Goal: Information Seeking & Learning: Learn about a topic

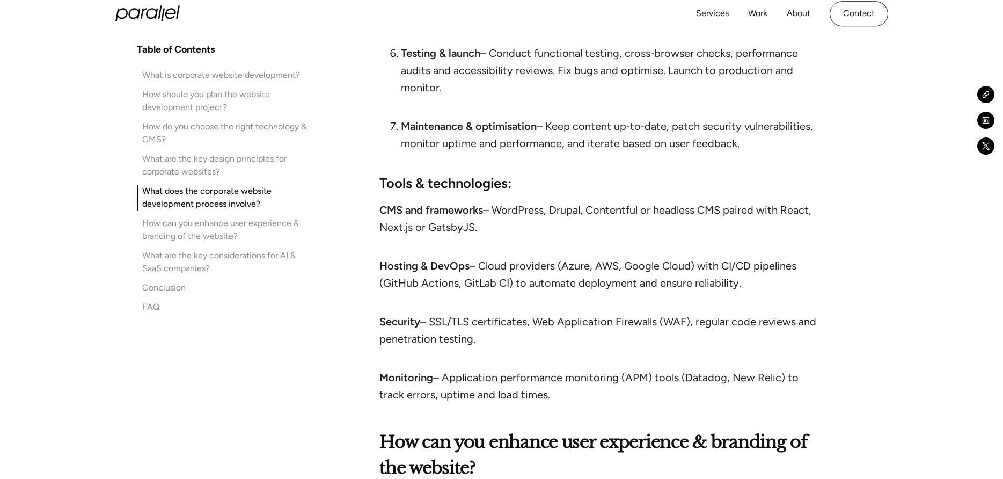
scroll to position [7443, 0]
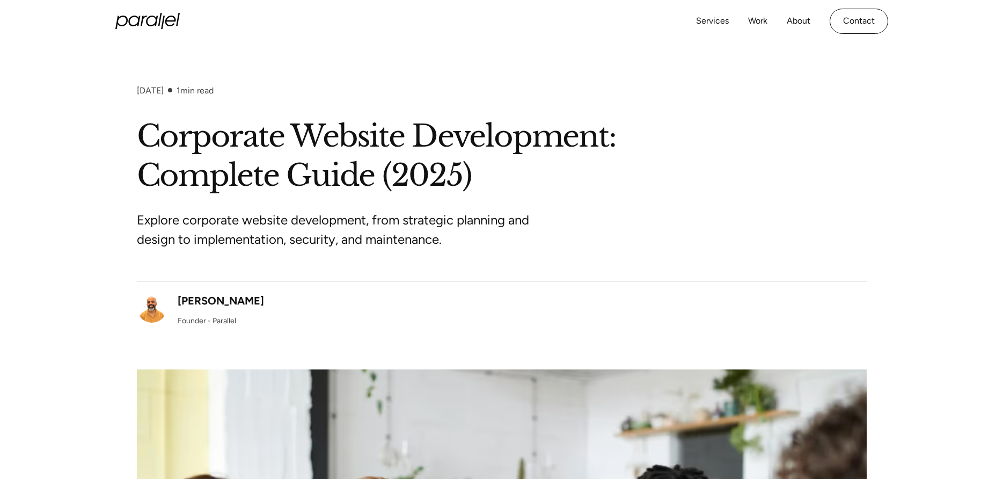
click at [59, 216] on div "[DATE] 1 min read Corporate Website Development: Complete Guide (2025) Explore …" at bounding box center [501, 409] width 1003 height 649
click at [149, 25] on icon "home" at bounding box center [152, 21] width 12 height 11
